Goal: Find specific page/section: Find specific page/section

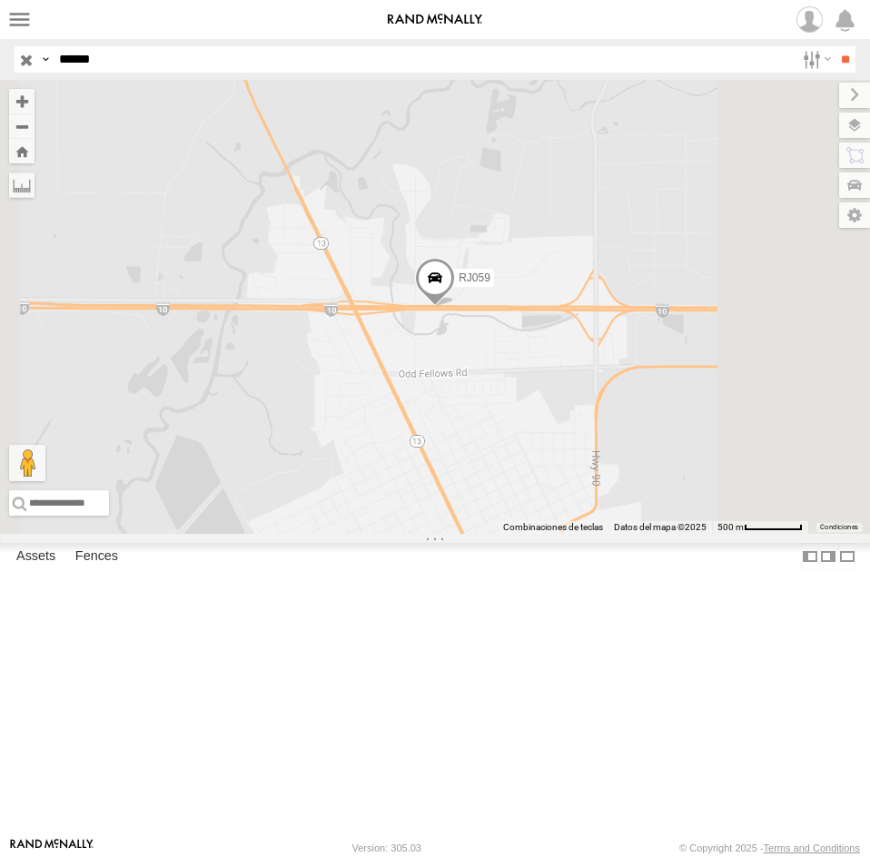
click at [173, 64] on input "*****" at bounding box center [423, 59] width 743 height 26
click at [835, 46] on input "**" at bounding box center [845, 59] width 21 height 26
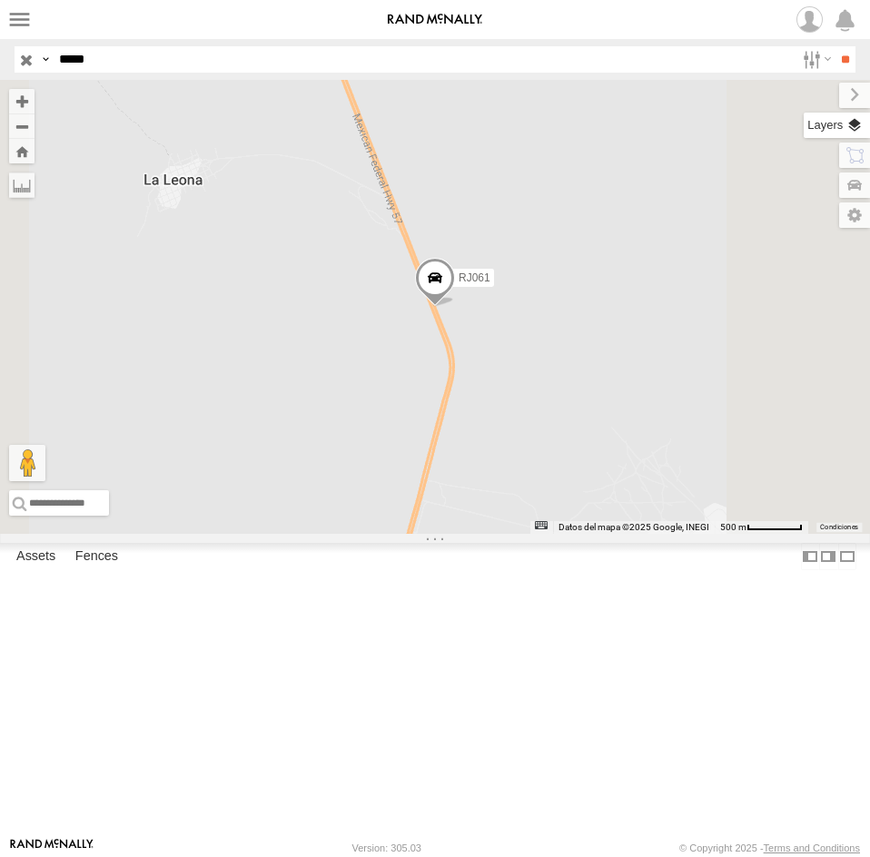
click at [845, 133] on label at bounding box center [837, 125] width 66 height 25
click at [0, 0] on span "Basemaps" at bounding box center [0, 0] width 0 height 0
click at [0, 0] on span "Satellite + Roadmap" at bounding box center [0, 0] width 0 height 0
click at [571, 281] on div "RJ061" at bounding box center [435, 307] width 870 height 454
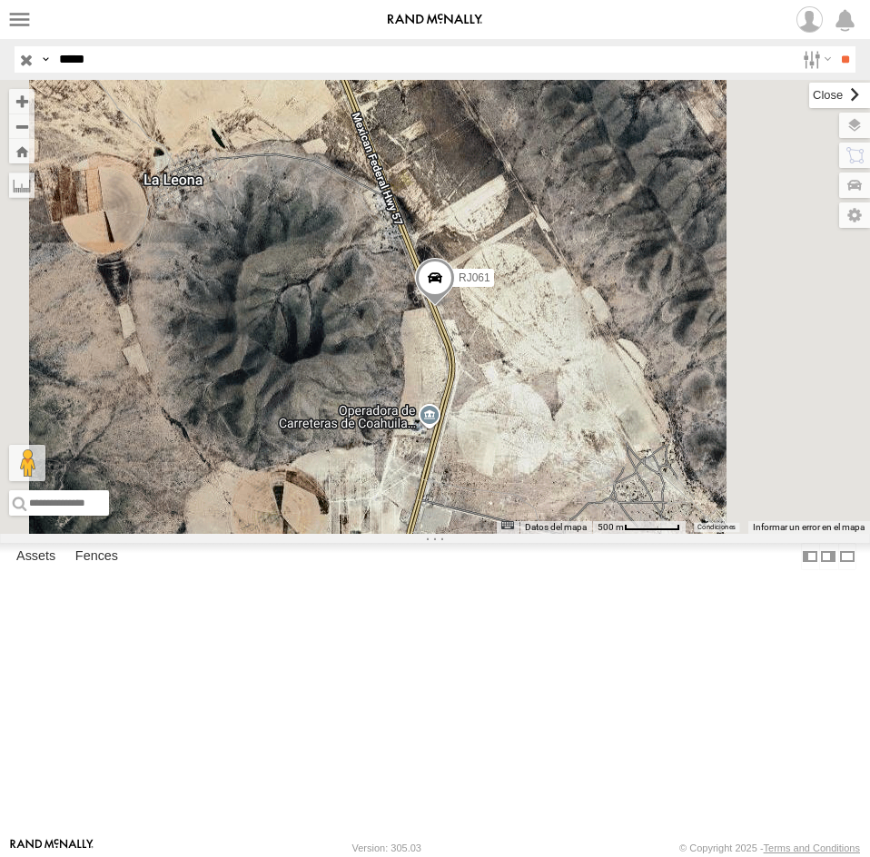
click at [809, 104] on label at bounding box center [839, 95] width 61 height 25
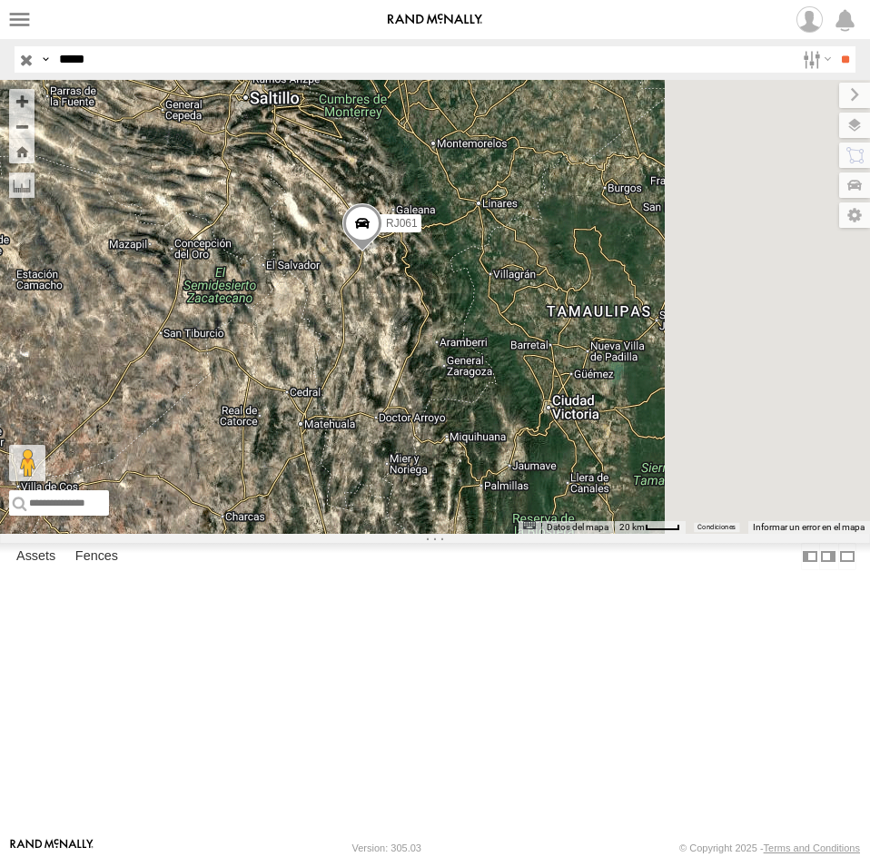
drag, startPoint x: 714, startPoint y: 258, endPoint x: 628, endPoint y: 287, distance: 91.0
click at [628, 287] on div "RJ061" at bounding box center [435, 307] width 870 height 454
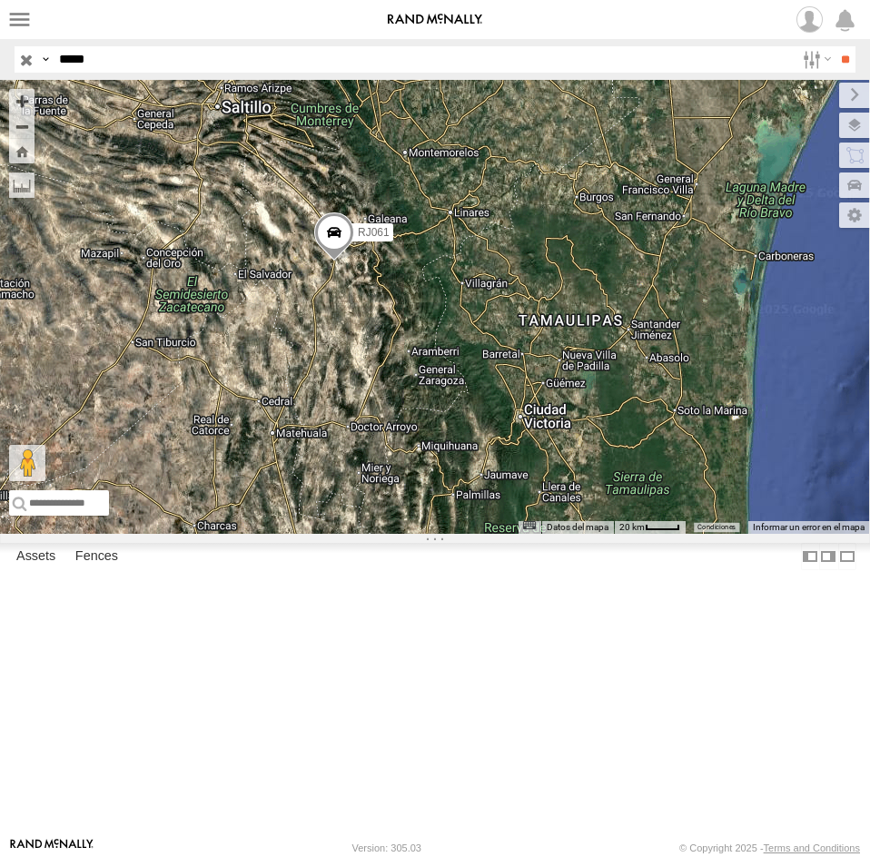
click at [354, 262] on span at bounding box center [334, 237] width 40 height 49
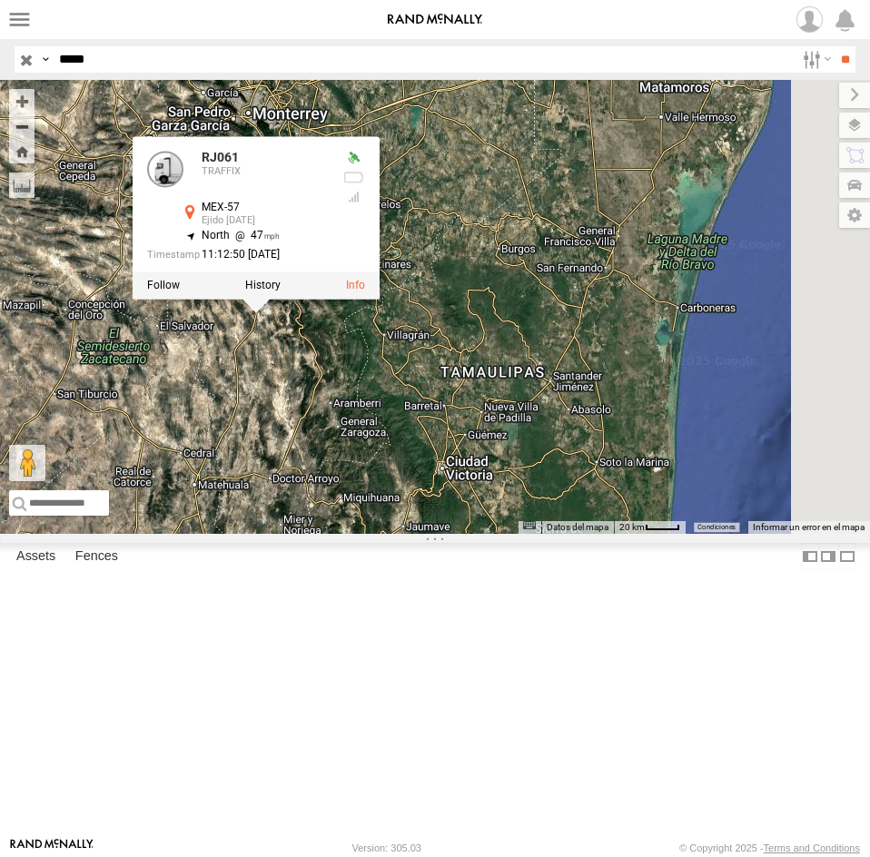
drag, startPoint x: 707, startPoint y: 431, endPoint x: 629, endPoint y: 483, distance: 93.7
click at [629, 483] on div "RJ061 RJ061 TRAFFIX MEX-57 Ejido [DATE] 24.59378 , -100.26681 North 47 11:12:50…" at bounding box center [435, 307] width 870 height 454
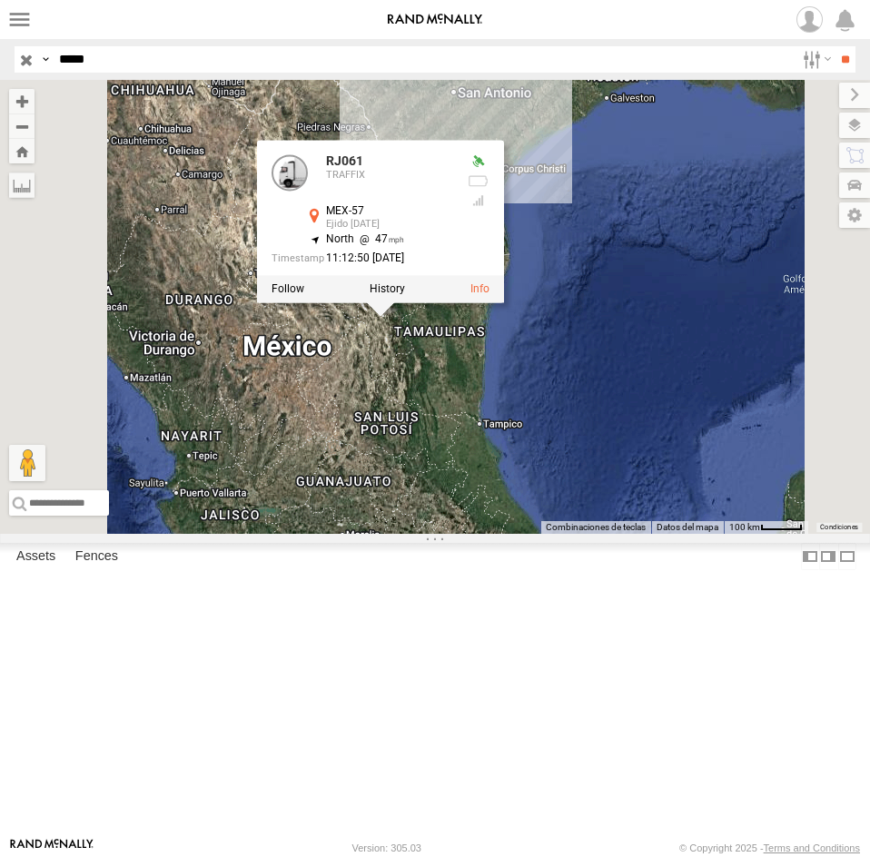
click at [659, 491] on div "RJ061 RJ061 TRAFFIX MEX-57 Ejido [DATE] 24.59378 , -100.26681 North 47 11:12:50…" at bounding box center [435, 307] width 870 height 454
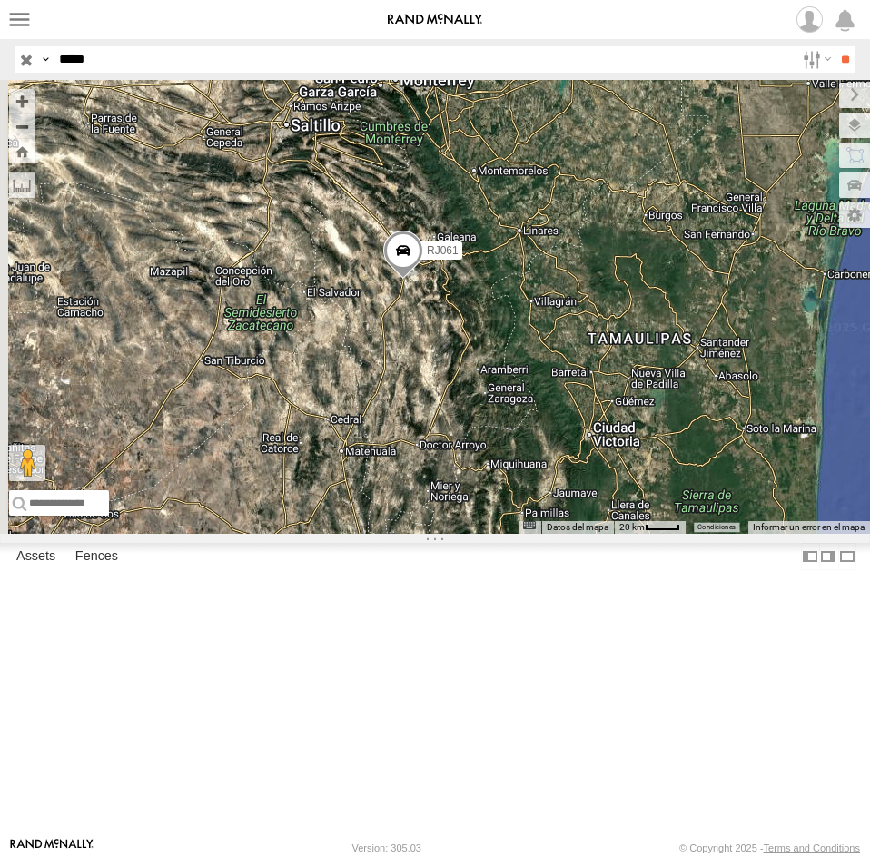
drag, startPoint x: 675, startPoint y: 504, endPoint x: 761, endPoint y: 430, distance: 114.0
click at [760, 439] on div "RJ061" at bounding box center [435, 307] width 870 height 454
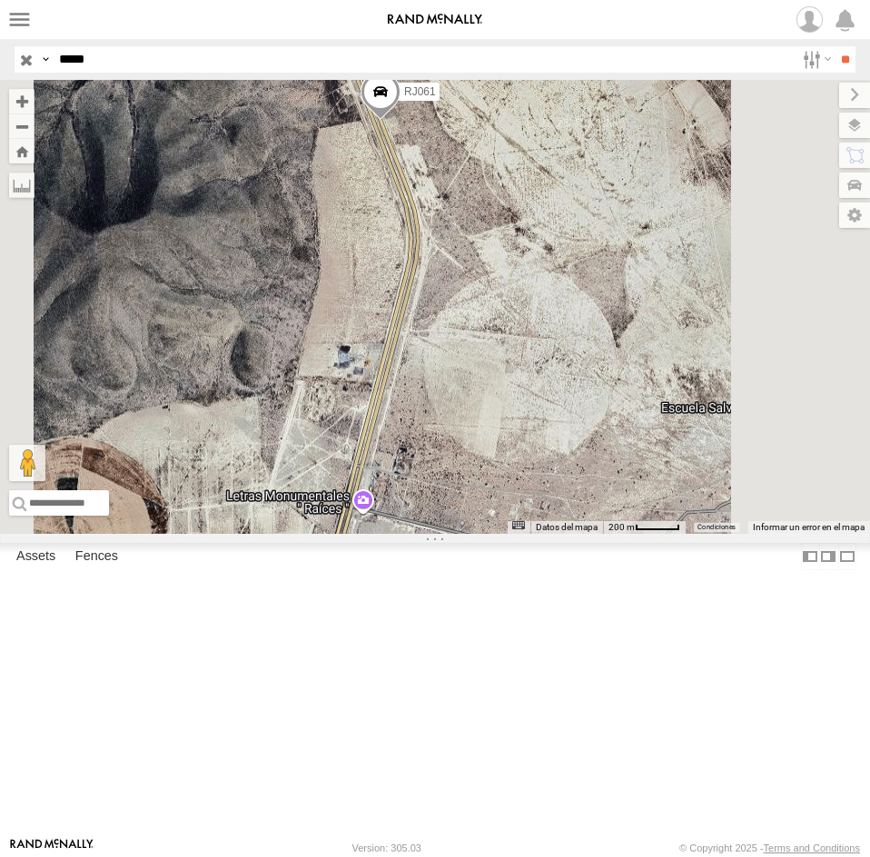
drag, startPoint x: 626, startPoint y: 262, endPoint x: 656, endPoint y: 504, distance: 243.4
click at [656, 504] on div "RJ061" at bounding box center [435, 307] width 870 height 454
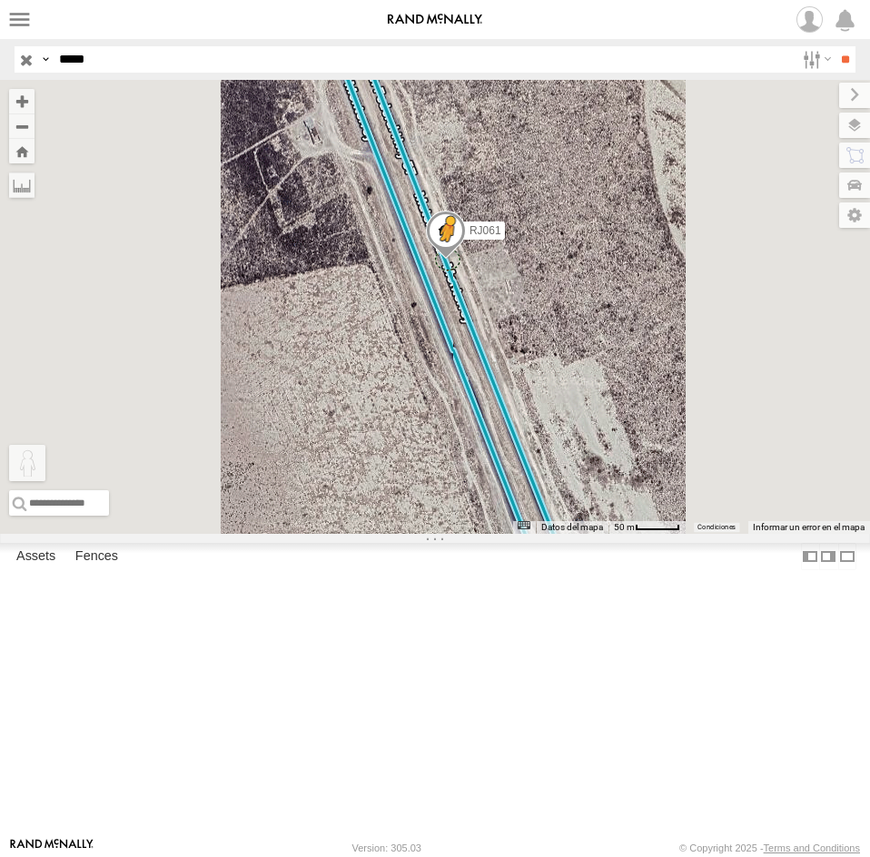
drag, startPoint x: 481, startPoint y: 757, endPoint x: 679, endPoint y: 404, distance: 405.0
click at [679, 404] on div "RJ061 Para activar la función de arrastrar con el teclado, presiona Alt + Intro…" at bounding box center [435, 307] width 870 height 454
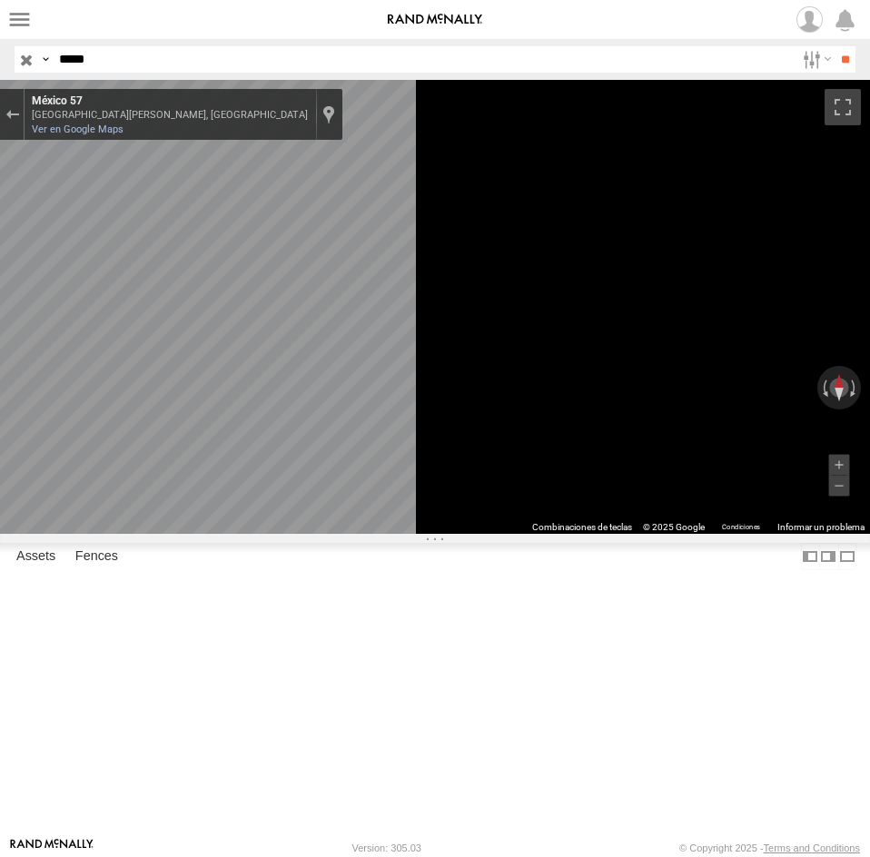
click at [342, 139] on div "[STREET_ADDRESS][PERSON_NAME] Ver en Google Maps Custom Imagery" at bounding box center [184, 114] width 318 height 51
click at [124, 134] on link "Ver en Google Maps" at bounding box center [78, 130] width 92 height 12
click at [128, 61] on input "*****" at bounding box center [423, 59] width 743 height 26
paste input "text"
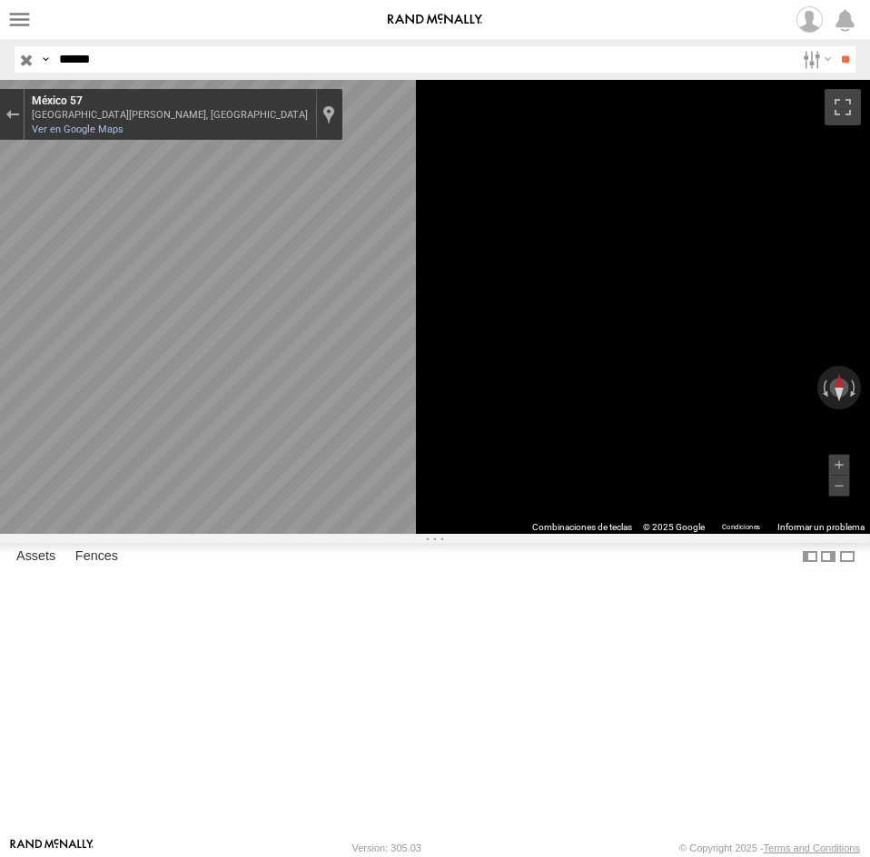
type input "*****"
click at [835, 46] on input "**" at bounding box center [845, 59] width 21 height 26
click at [0, 0] on div "RACING CARGO" at bounding box center [0, 0] width 0 height 0
click at [24, 114] on button "Sal de Street View" at bounding box center [12, 114] width 24 height 25
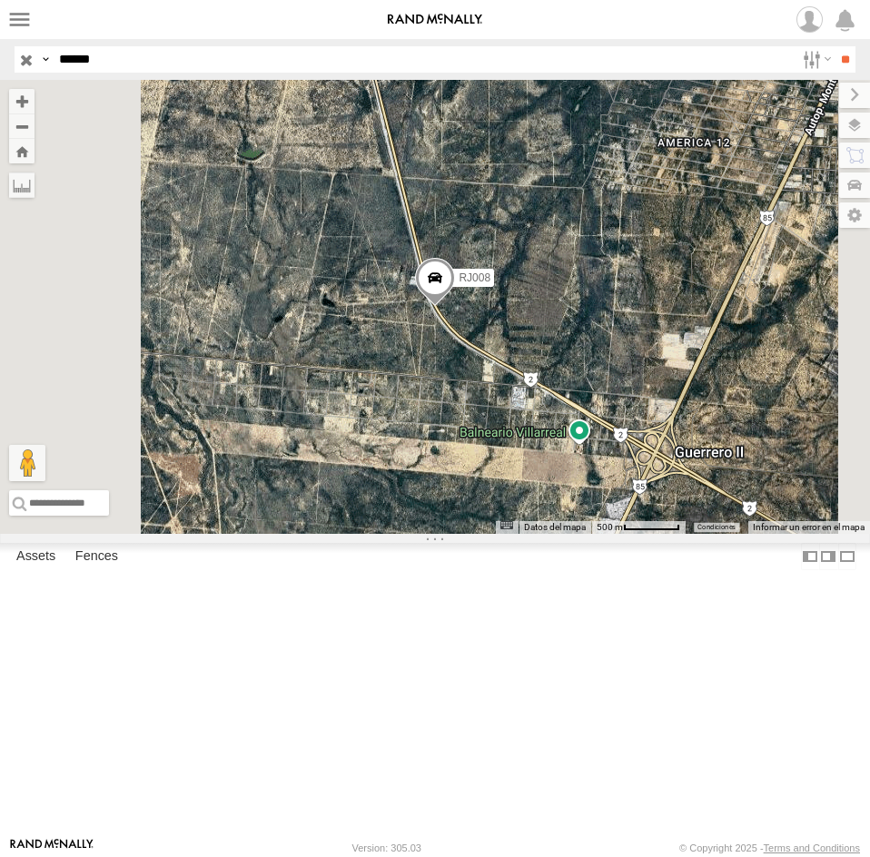
click at [455, 307] on span at bounding box center [435, 282] width 40 height 49
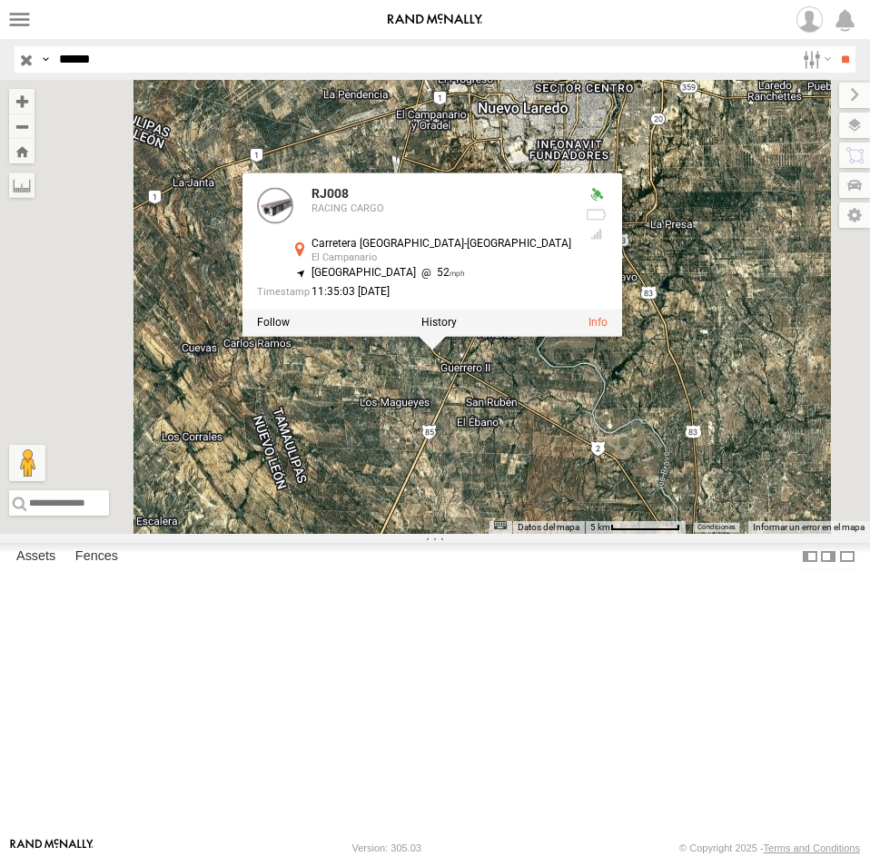
drag, startPoint x: 675, startPoint y: 600, endPoint x: 674, endPoint y: 579, distance: 20.9
click at [674, 534] on div "RJ008 RJ008 RACING CARGO Carretera [GEOGRAPHIC_DATA]-[GEOGRAPHIC_DATA] 27.31536…" at bounding box center [435, 307] width 870 height 454
